Goal: Information Seeking & Learning: Learn about a topic

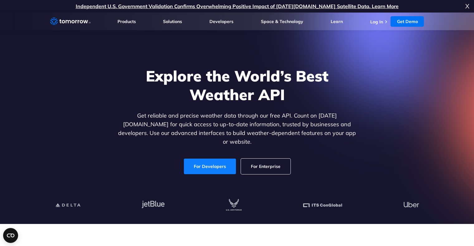
click at [217, 163] on link "For Developers" at bounding box center [210, 167] width 52 height 16
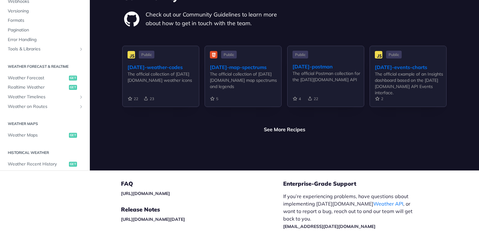
scroll to position [1514, 0]
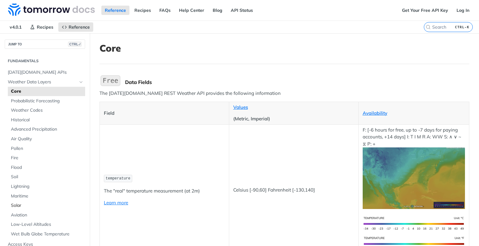
click at [16, 201] on link "Solar" at bounding box center [46, 205] width 77 height 9
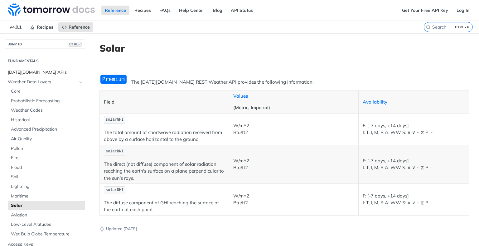
click at [24, 74] on span "Tomorrow.io APIs" at bounding box center [46, 72] width 76 height 6
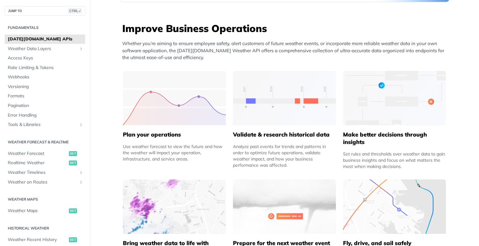
scroll to position [249, 0]
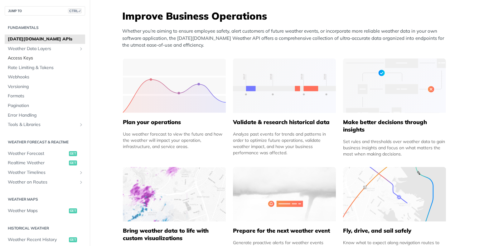
click at [31, 59] on span "Access Keys" at bounding box center [46, 58] width 76 height 6
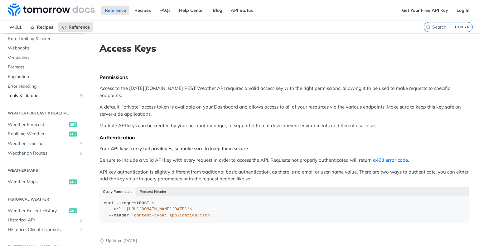
scroll to position [93, 0]
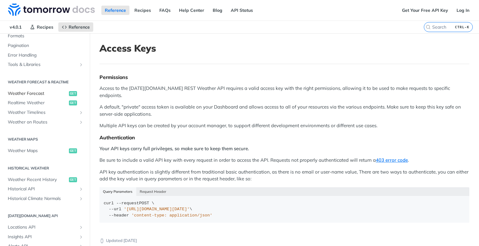
click at [35, 93] on span "Weather Forecast" at bounding box center [38, 94] width 60 height 6
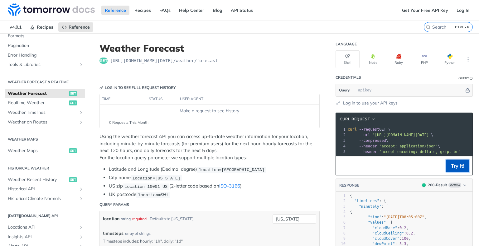
click at [451, 168] on button "Try It!" at bounding box center [457, 166] width 23 height 12
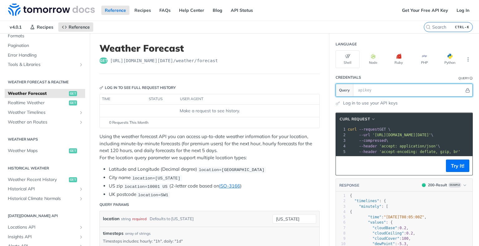
click at [375, 89] on input "text" at bounding box center [409, 90] width 109 height 12
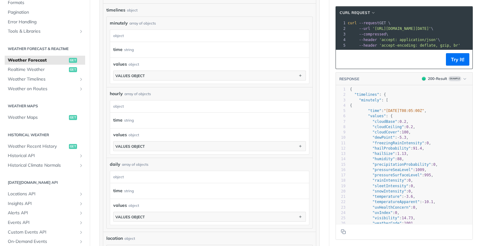
scroll to position [405, 0]
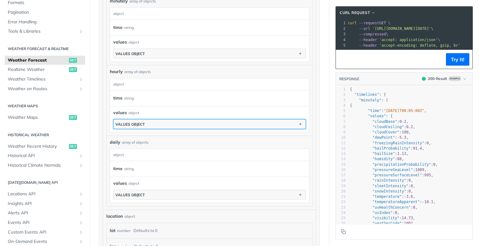
click at [227, 123] on button "values object" at bounding box center [209, 124] width 192 height 9
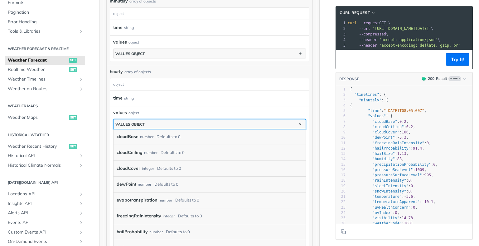
click at [227, 123] on button "values object" at bounding box center [209, 124] width 192 height 9
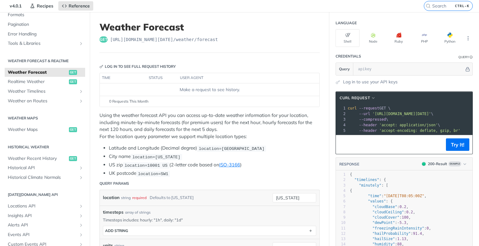
scroll to position [0, 0]
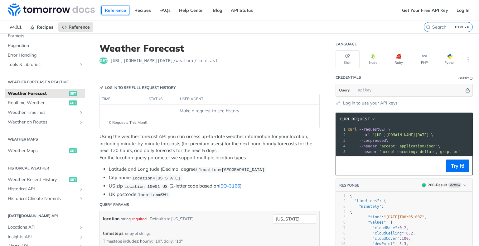
click at [118, 11] on link "Reference" at bounding box center [115, 10] width 28 height 9
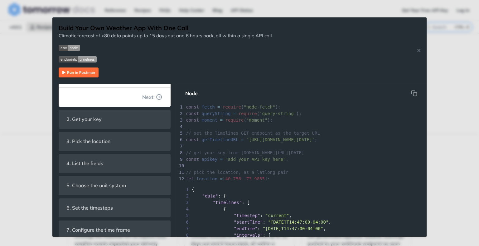
scroll to position [156, 0]
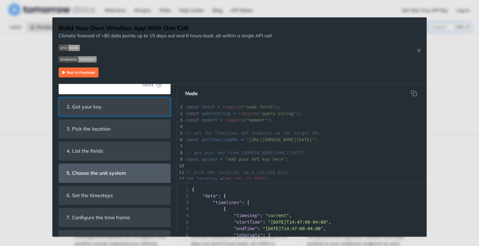
click at [114, 112] on header "2. Get your key" at bounding box center [114, 107] width 111 height 18
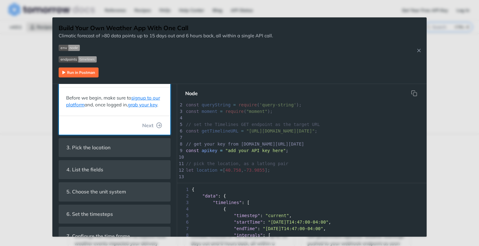
scroll to position [0, 0]
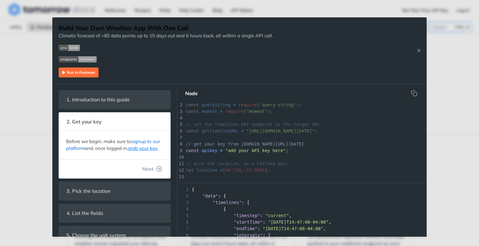
click at [141, 141] on link "signup to our platform" at bounding box center [113, 145] width 94 height 13
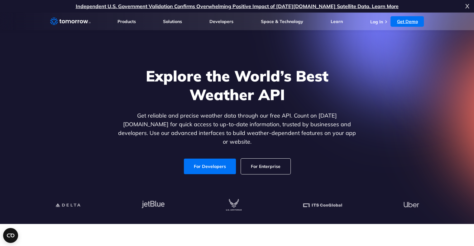
click at [402, 20] on link "Get Demo" at bounding box center [406, 21] width 33 height 11
